Goal: Information Seeking & Learning: Check status

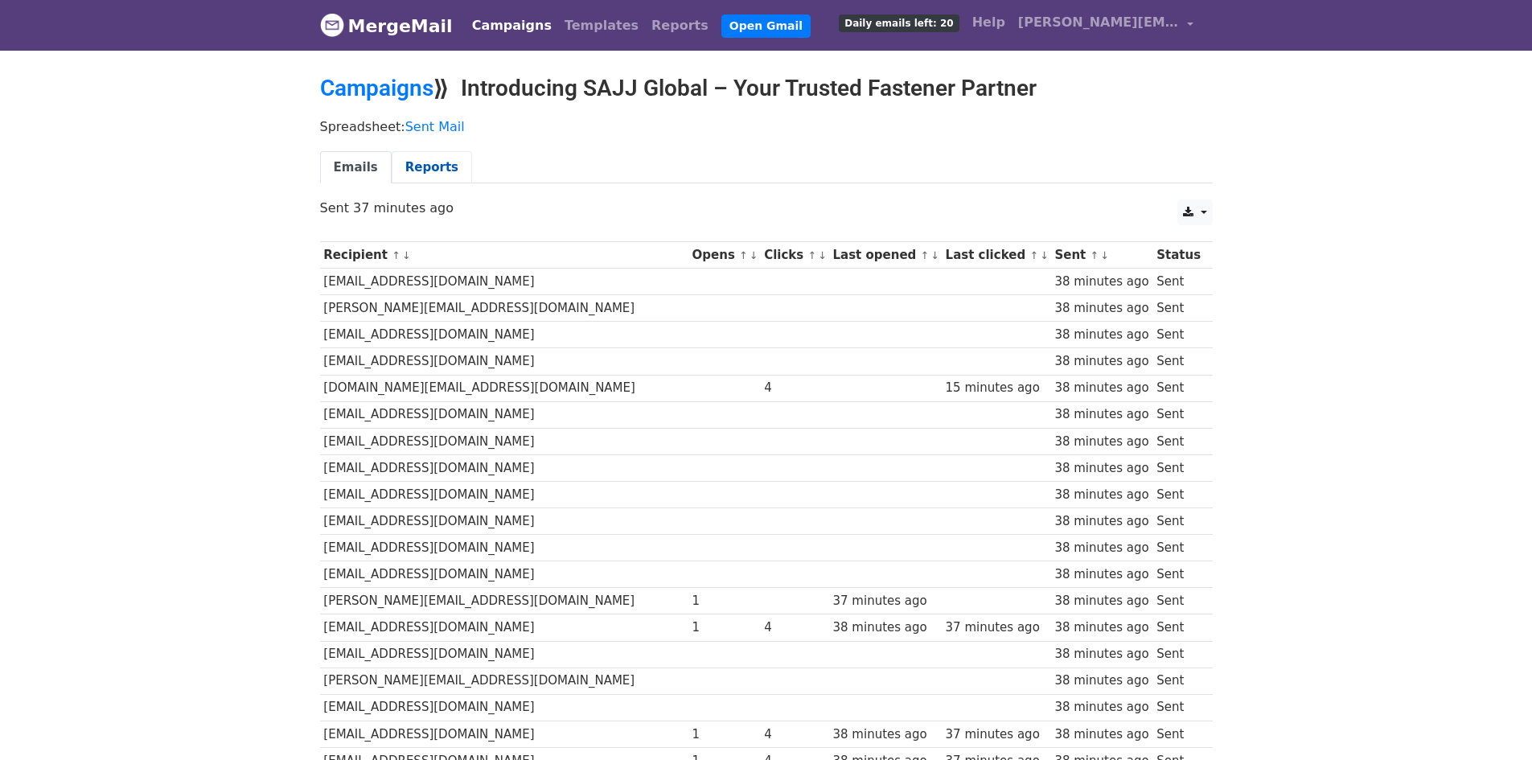
click at [427, 175] on link "Reports" at bounding box center [432, 167] width 80 height 33
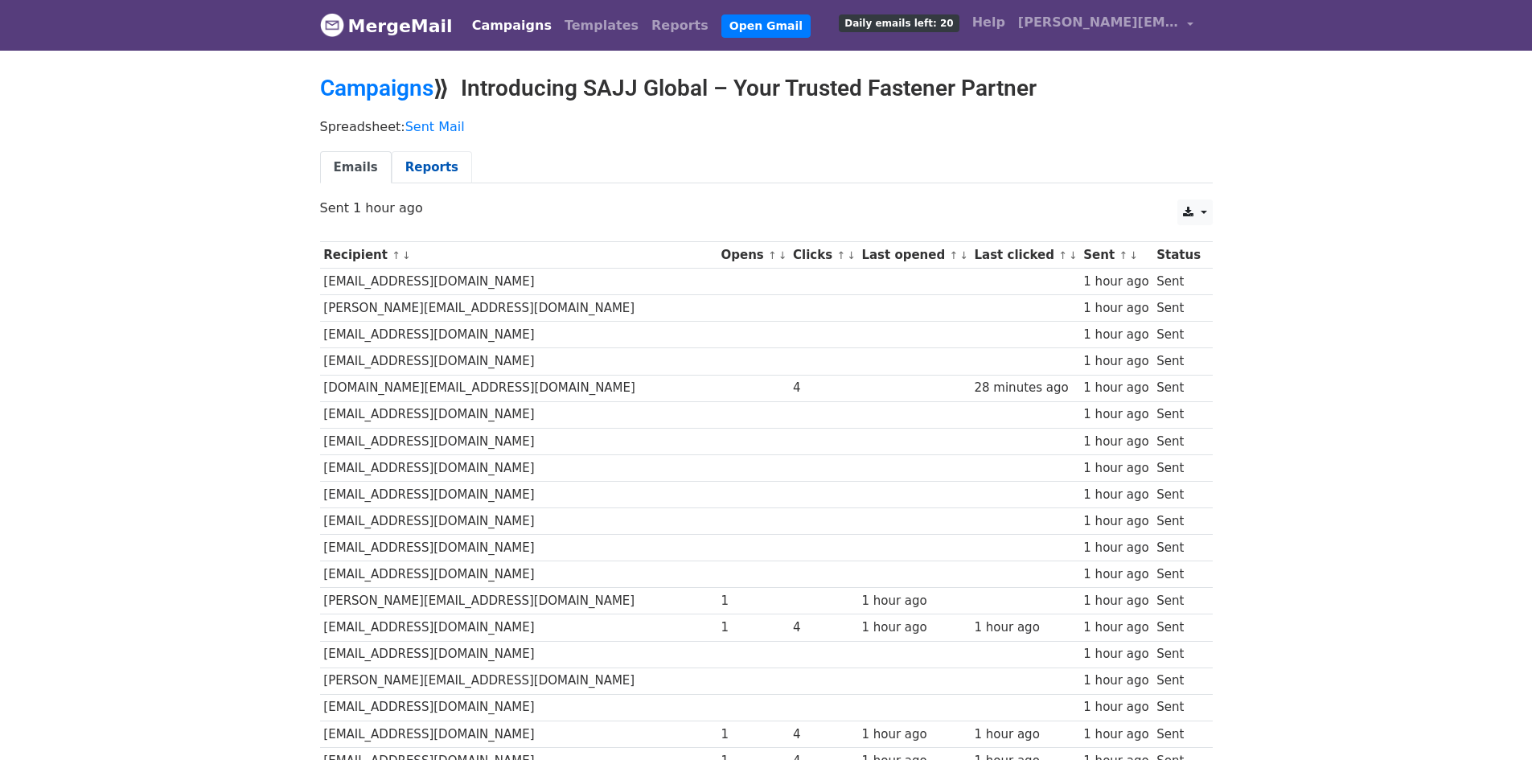
drag, startPoint x: 373, startPoint y: 164, endPoint x: 384, endPoint y: 167, distance: 10.9
click at [373, 164] on link "Emails" at bounding box center [356, 167] width 72 height 33
click at [417, 166] on link "Reports" at bounding box center [432, 167] width 80 height 33
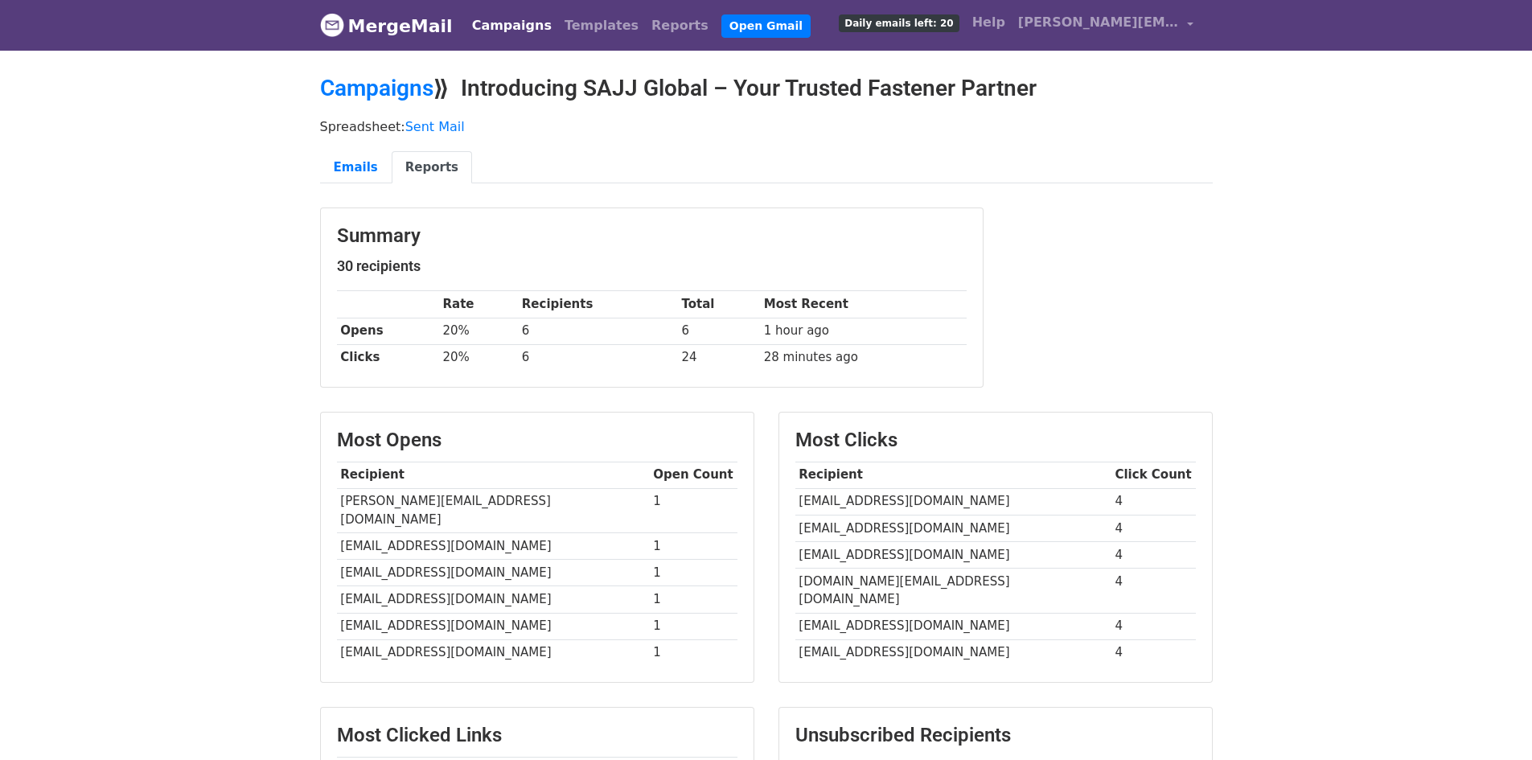
click at [395, 29] on link "MergeMail" at bounding box center [386, 26] width 133 height 34
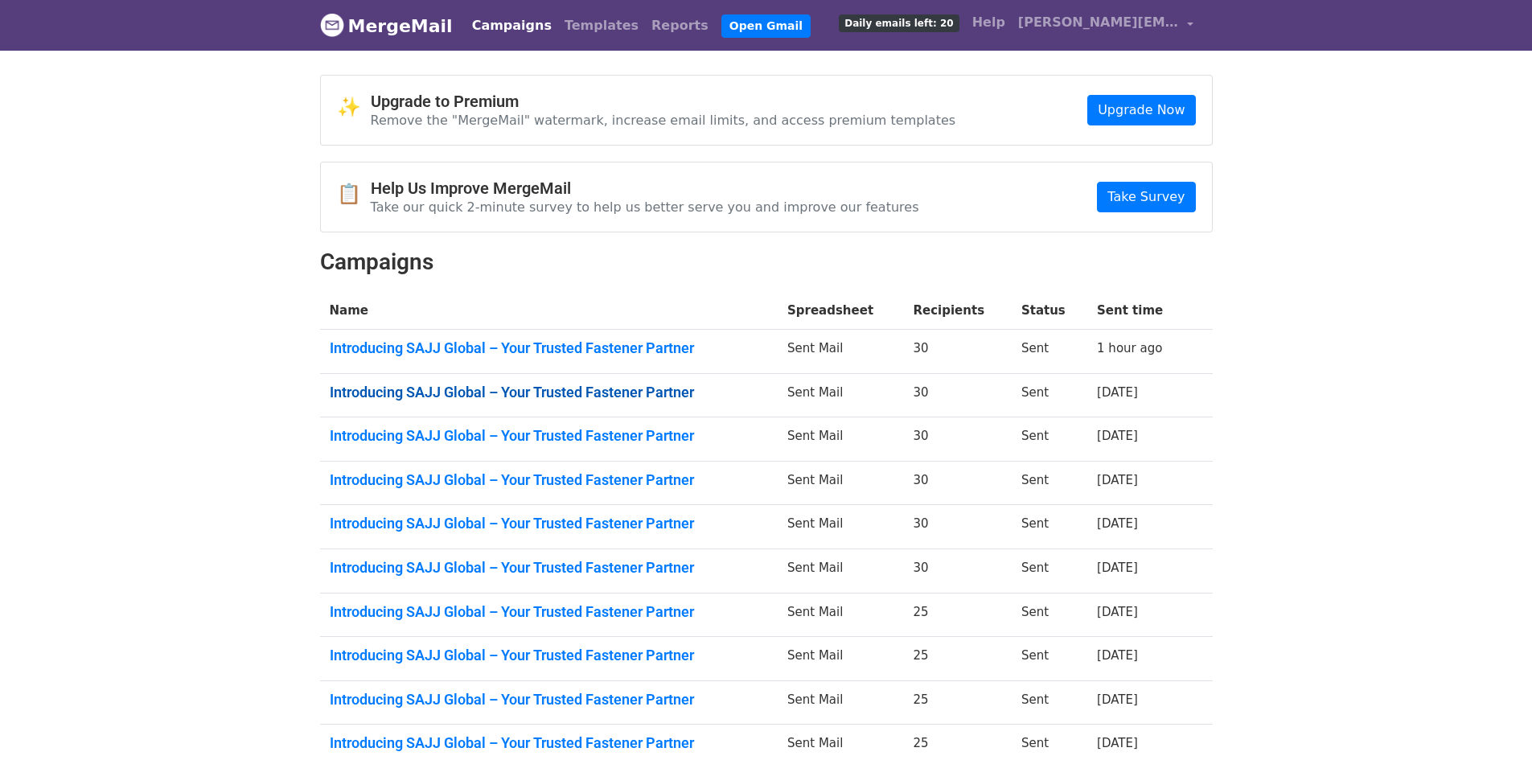
click at [670, 388] on link "Introducing SAJJ Global – Your Trusted Fastener Partner" at bounding box center [549, 393] width 438 height 18
click at [495, 436] on link "Introducing SAJJ Global – Your Trusted Fastener Partner" at bounding box center [549, 436] width 438 height 18
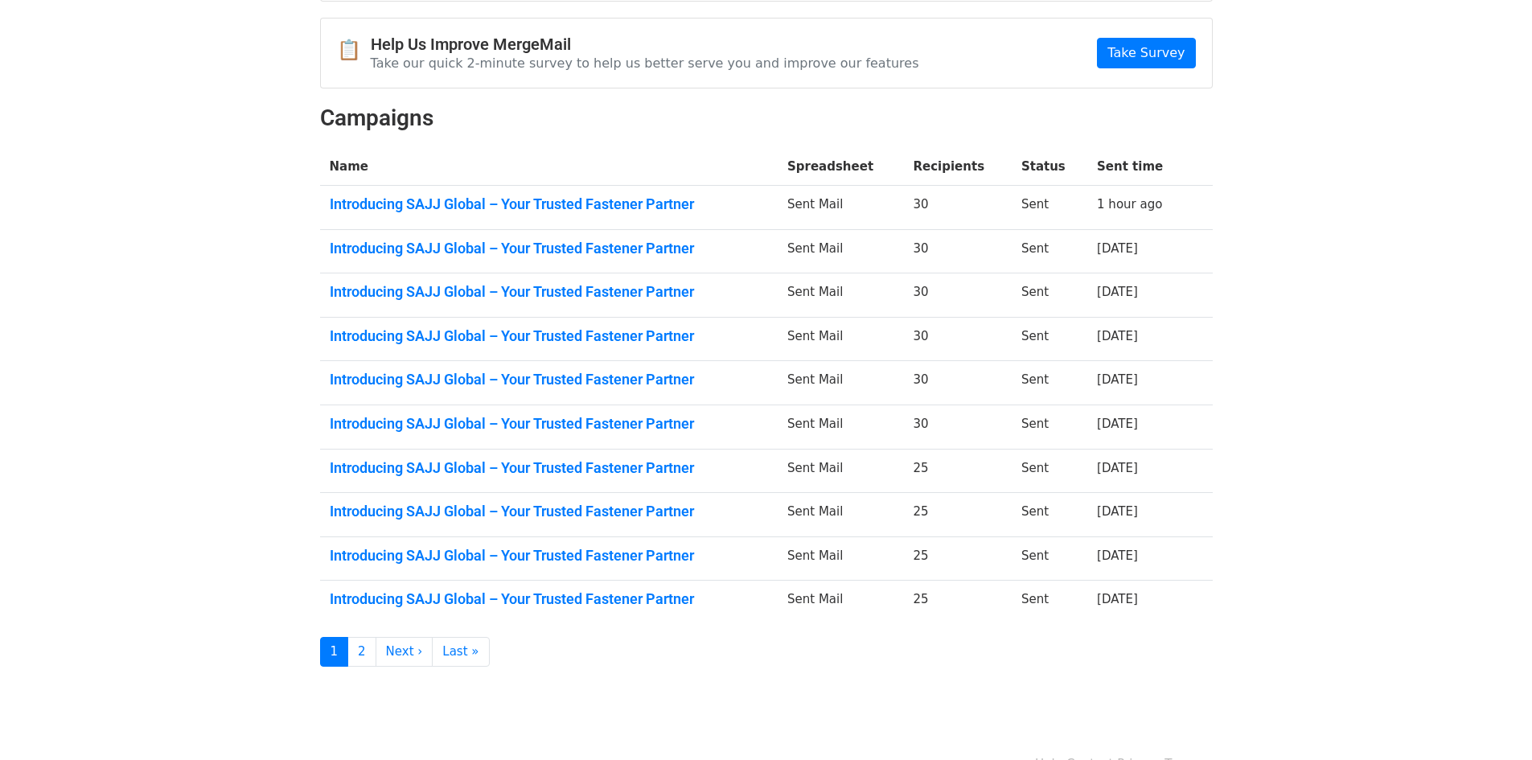
scroll to position [161, 0]
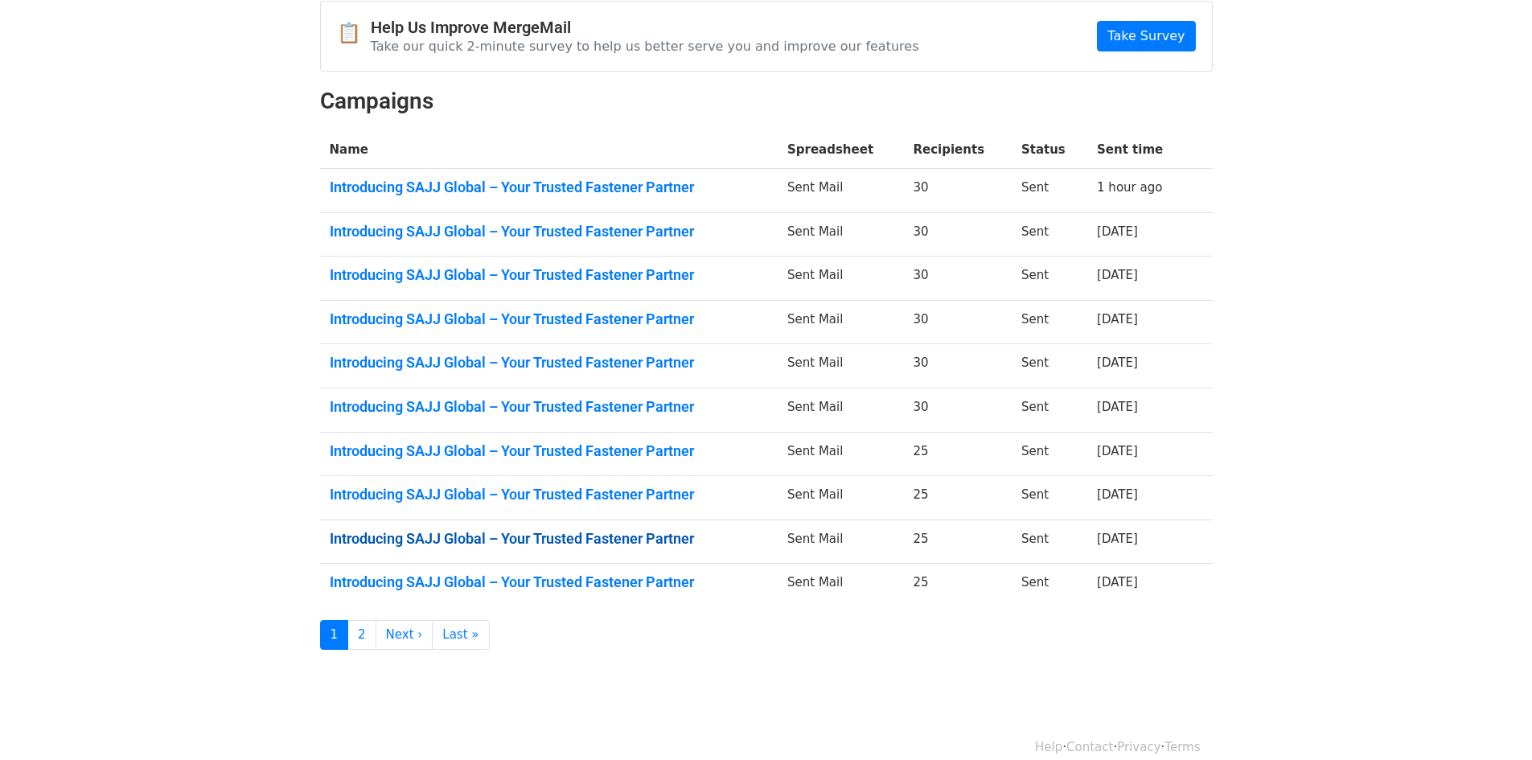
click at [516, 540] on link "Introducing SAJJ Global – Your Trusted Fastener Partner" at bounding box center [549, 539] width 438 height 18
click at [370, 630] on link "2" at bounding box center [361, 635] width 29 height 30
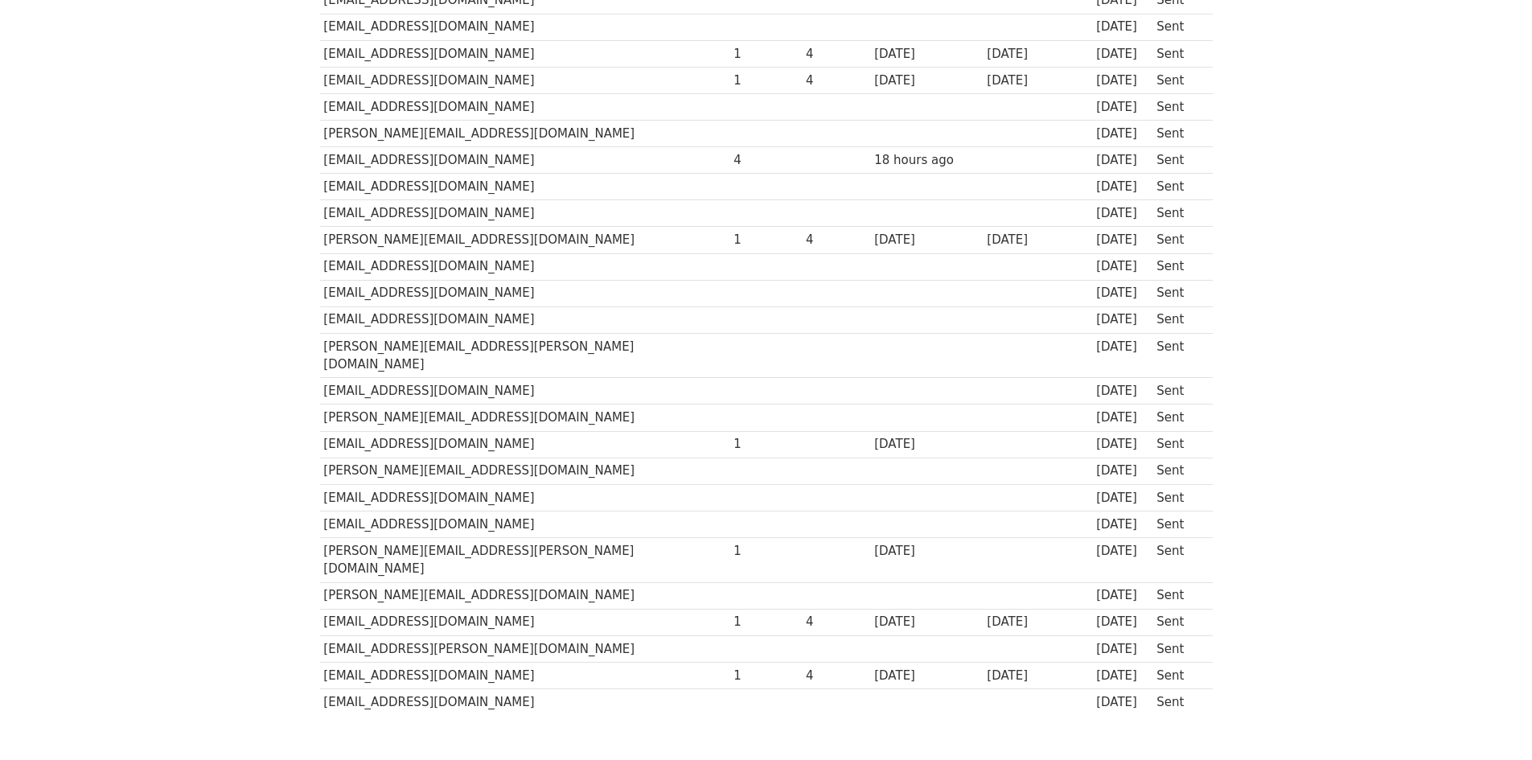
scroll to position [450, 0]
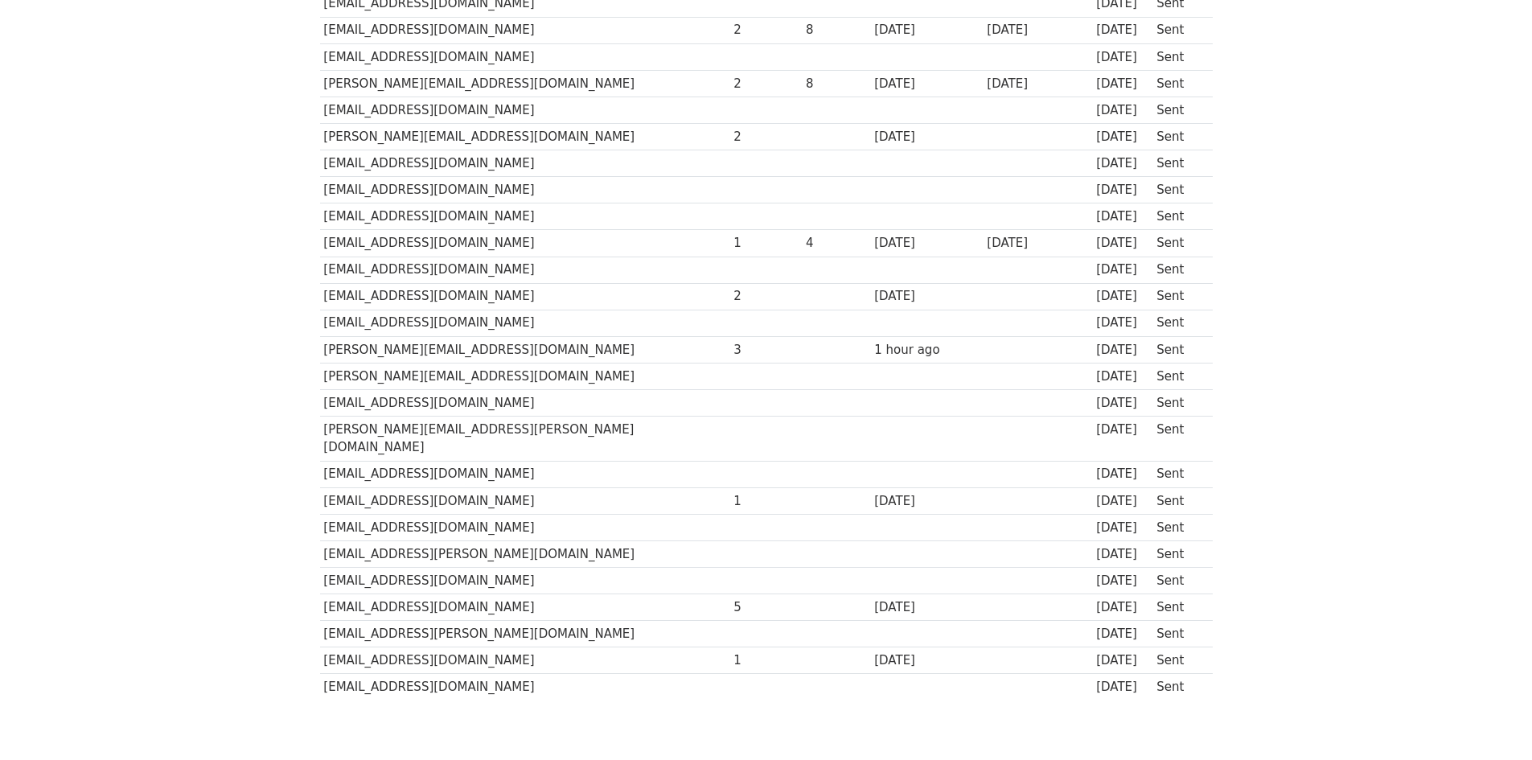
scroll to position [450, 0]
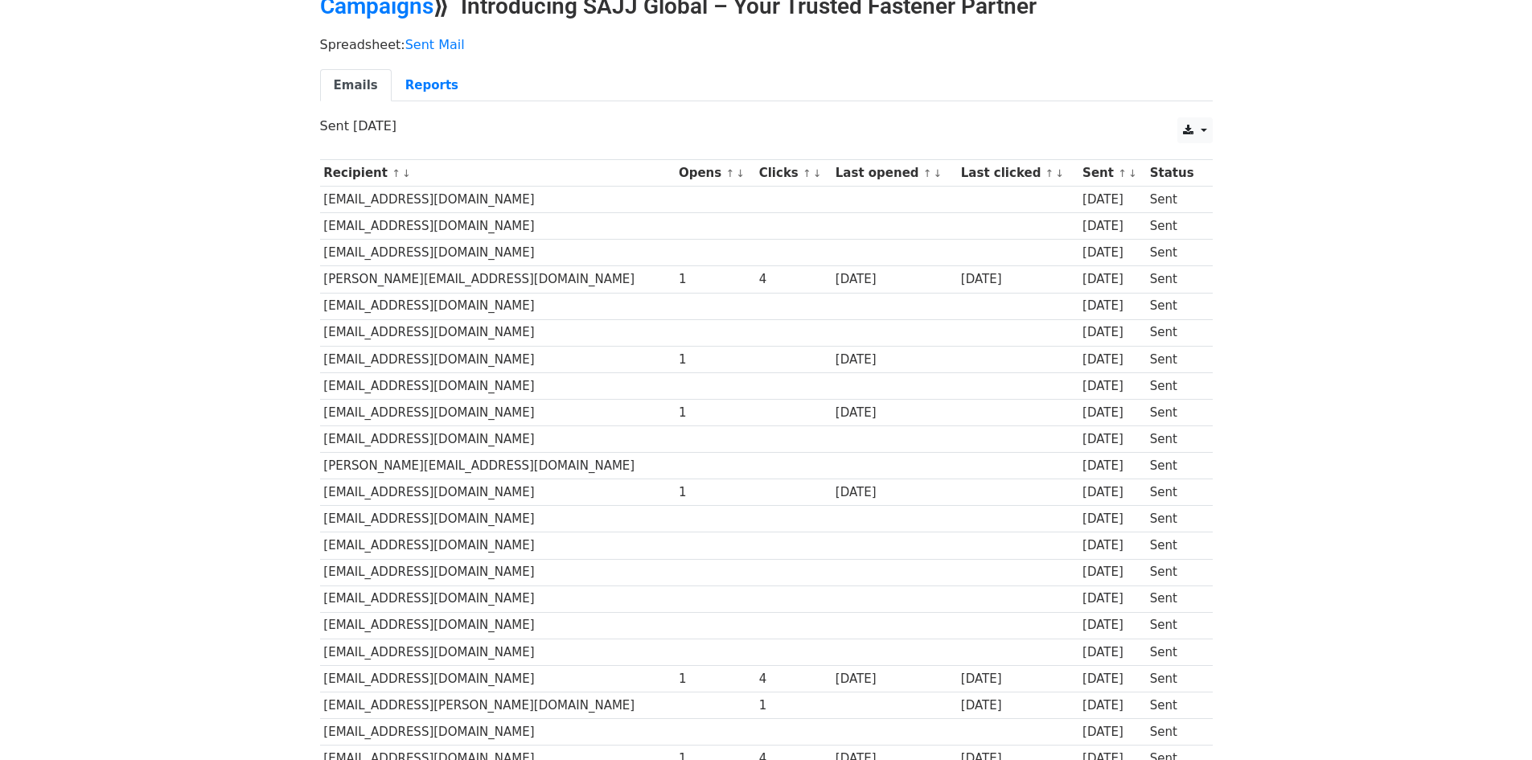
scroll to position [75, 0]
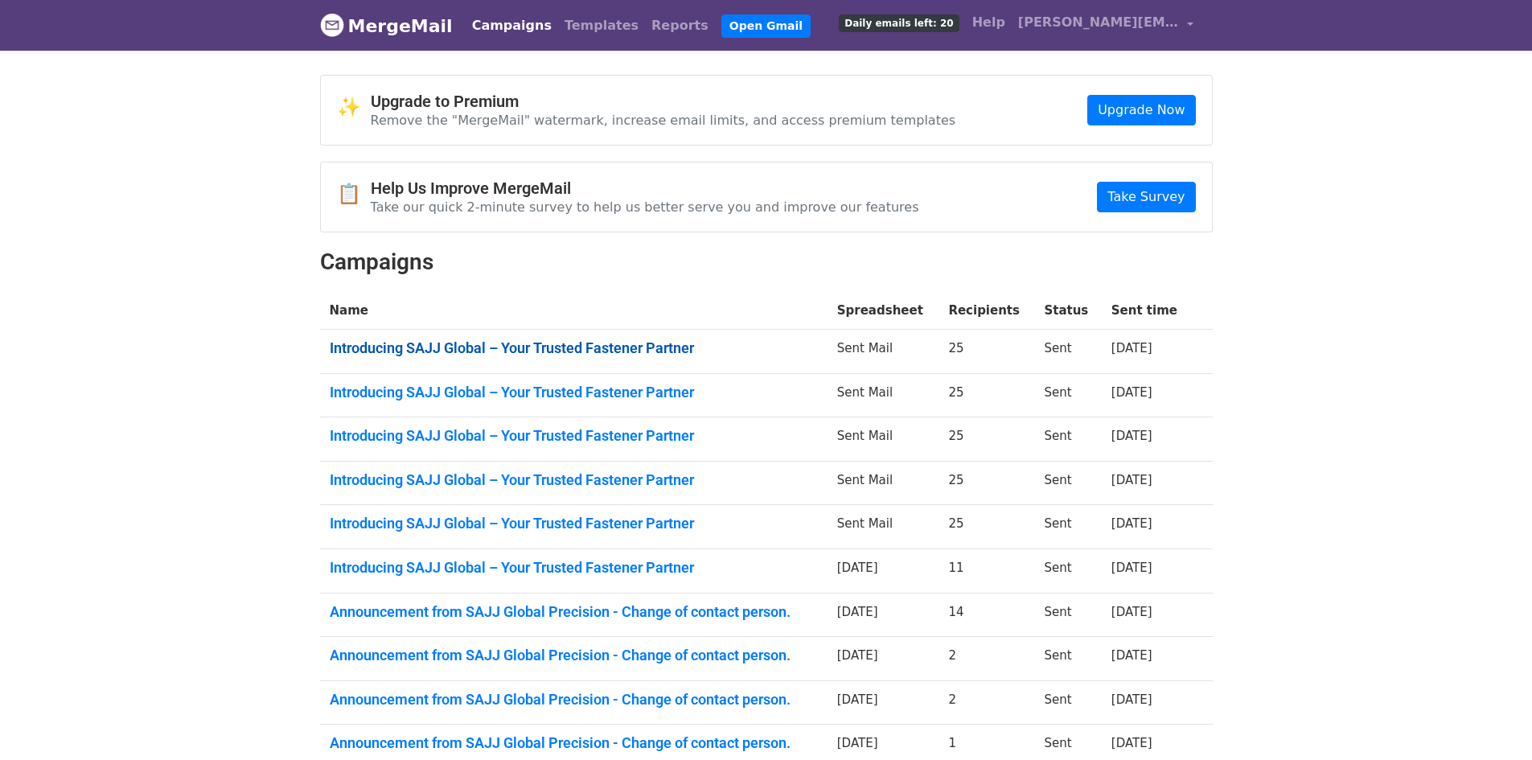
click at [495, 348] on link "Introducing SAJJ Global – Your Trusted Fastener Partner" at bounding box center [574, 348] width 488 height 18
click at [544, 427] on link "Introducing SAJJ Global – Your Trusted Fastener Partner" at bounding box center [574, 436] width 488 height 18
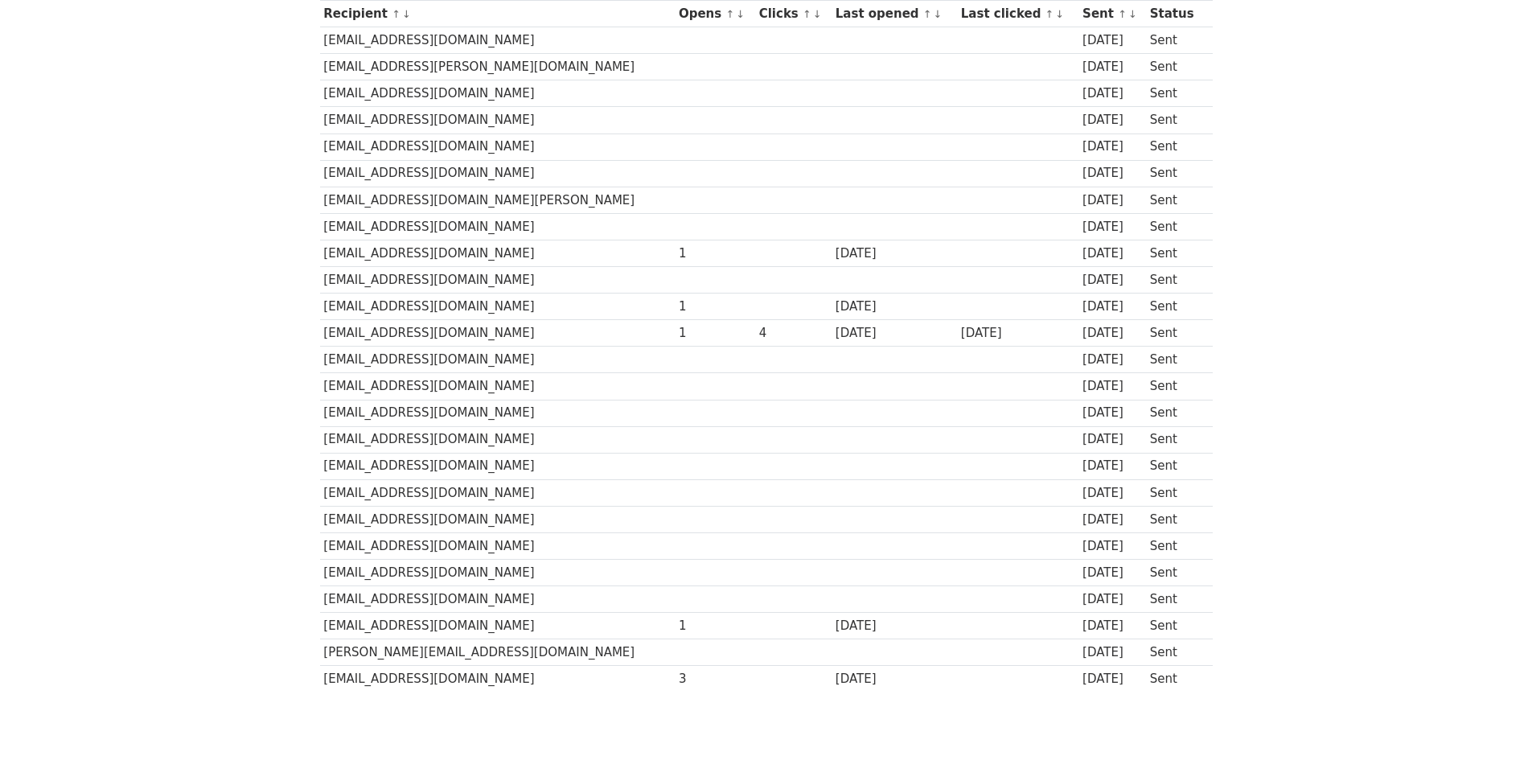
scroll to position [316, 0]
